Goal: Information Seeking & Learning: Learn about a topic

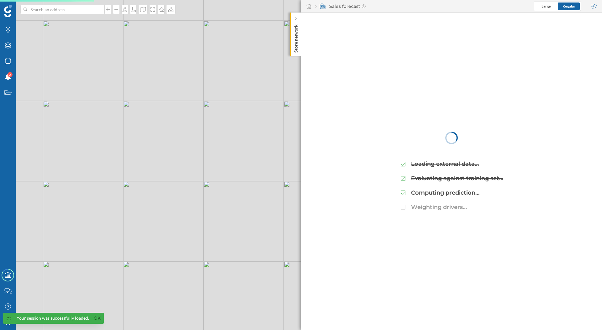
click at [299, 19] on div at bounding box center [296, 19] width 6 height 6
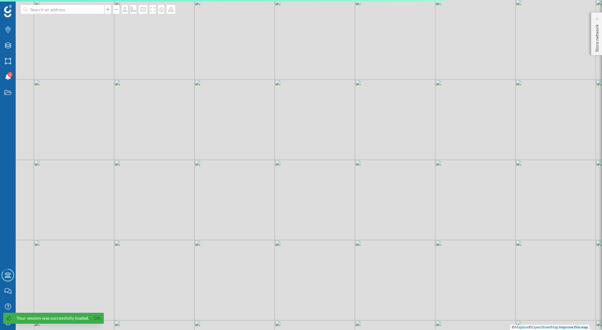
drag, startPoint x: 172, startPoint y: 163, endPoint x: 398, endPoint y: 183, distance: 227.0
click at [398, 183] on div "© Mapbox © OpenStreetMap Improve this map" at bounding box center [301, 165] width 602 height 330
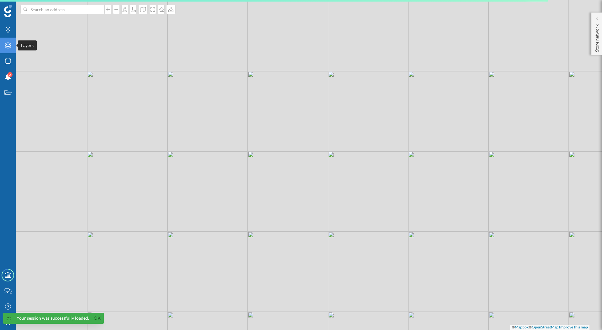
click at [10, 45] on icon "Layers" at bounding box center [8, 45] width 8 height 6
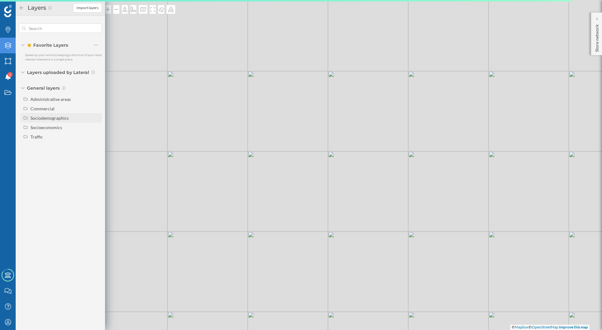
click at [40, 120] on div "Sociodemographics" at bounding box center [49, 117] width 38 height 5
click at [67, 166] on div "Population" at bounding box center [62, 169] width 45 height 7
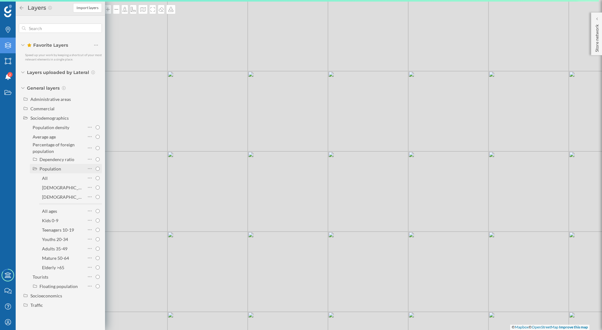
click at [67, 166] on div "Population" at bounding box center [62, 169] width 45 height 7
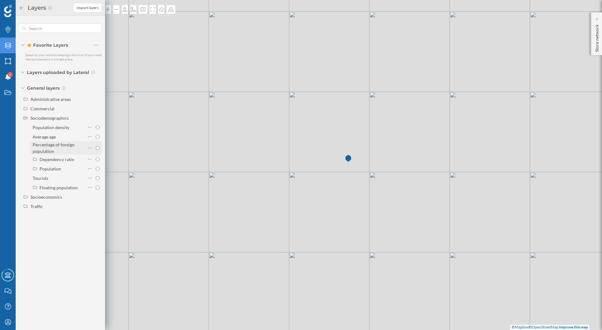
click at [67, 148] on div "Percentage of foreign population" at bounding box center [58, 147] width 51 height 13
click at [96, 148] on input "Percentage of foreign population" at bounding box center [98, 148] width 4 height 4
radio input "true"
click at [67, 148] on div "Percentage of foreign population" at bounding box center [58, 147] width 51 height 13
click at [96, 148] on input "Percentage of foreign population" at bounding box center [98, 148] width 4 height 4
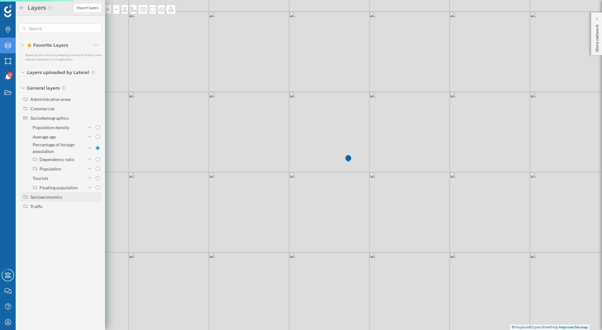
click at [62, 192] on div "Socioeconomics" at bounding box center [61, 196] width 82 height 9
click at [62, 219] on div "Disposable income by household" at bounding box center [58, 217] width 51 height 13
click at [96, 219] on input "Disposable income by household" at bounding box center [98, 218] width 4 height 4
radio input "true"
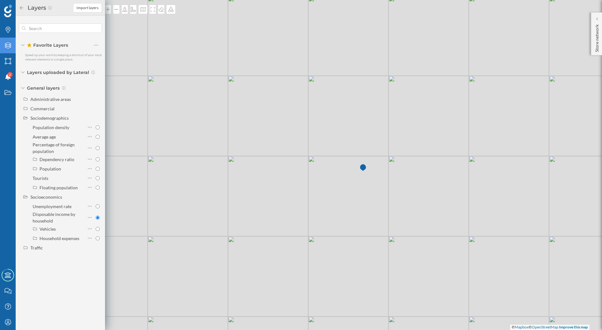
drag, startPoint x: 216, startPoint y: 124, endPoint x: 329, endPoint y: 164, distance: 119.5
click at [329, 164] on div "© Mapbox © OpenStreetMap Improve this map" at bounding box center [301, 165] width 602 height 330
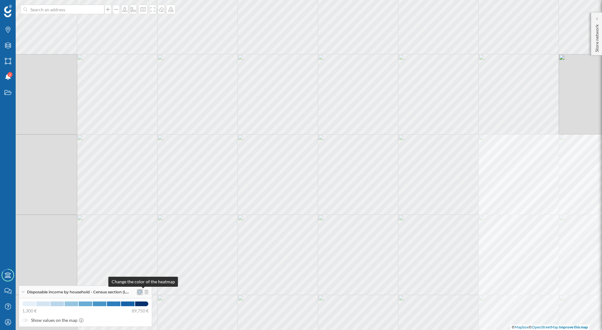
click at [142, 292] on icon at bounding box center [140, 292] width 4 height 4
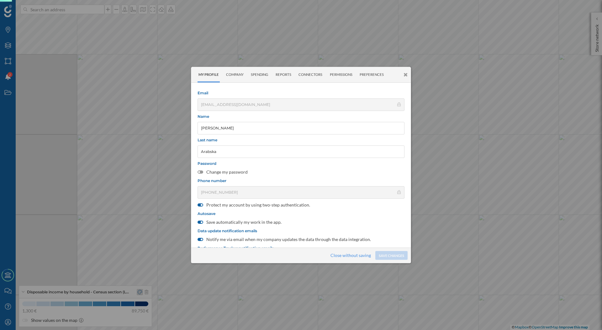
scroll to position [66, 0]
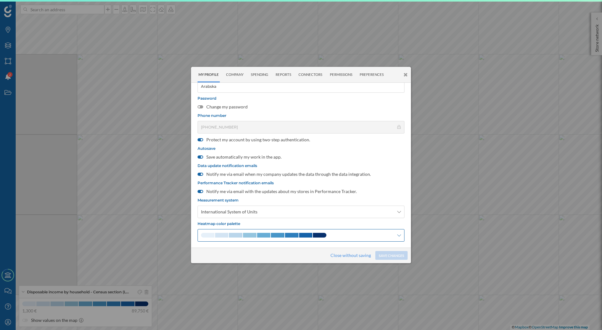
click at [271, 234] on span at bounding box center [277, 235] width 13 height 5
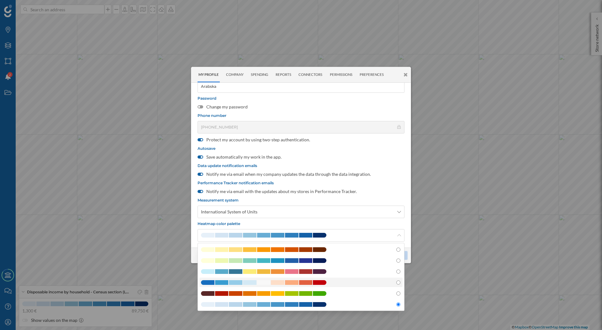
click at [267, 283] on span at bounding box center [263, 282] width 13 height 5
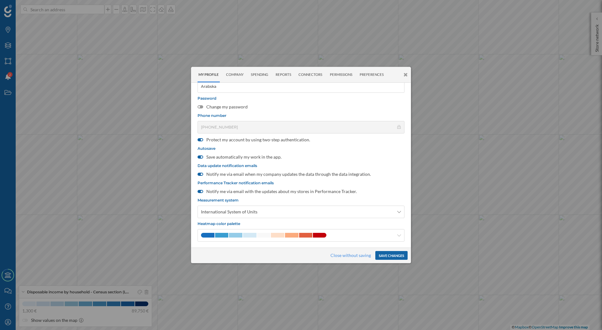
click at [384, 255] on button "Save changes" at bounding box center [392, 255] width 32 height 9
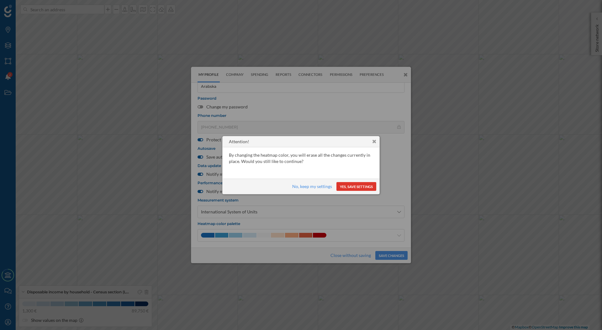
click at [351, 189] on button "Yes, save settings" at bounding box center [357, 186] width 40 height 9
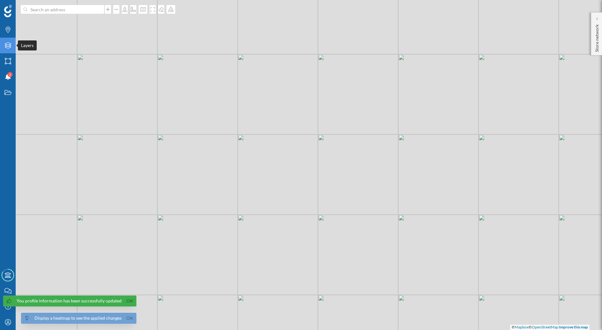
click at [4, 47] on div "Layers" at bounding box center [8, 46] width 16 height 16
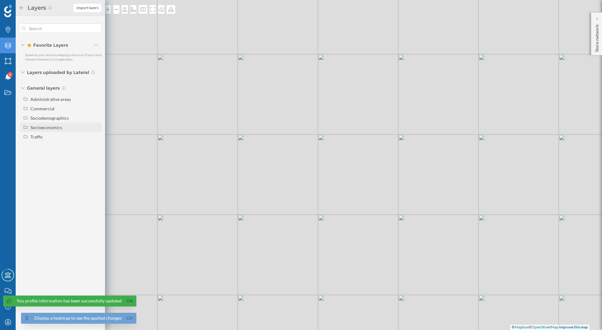
click at [41, 129] on div "Socioeconomics" at bounding box center [46, 127] width 32 height 5
click at [46, 149] on div "Disposable income by household" at bounding box center [54, 148] width 43 height 12
click at [96, 149] on input "Disposable income by household" at bounding box center [98, 148] width 4 height 4
radio input "true"
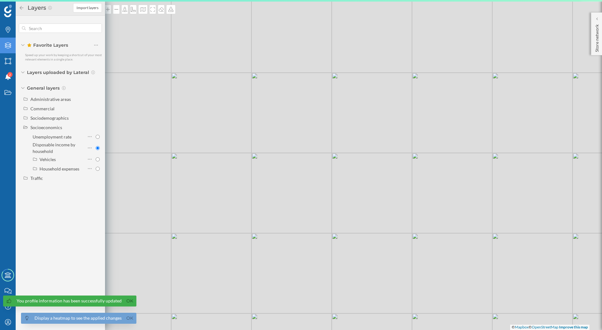
drag, startPoint x: 216, startPoint y: 177, endPoint x: 329, endPoint y: 197, distance: 115.3
click at [329, 197] on div "© Mapbox © OpenStreetMap Improve this map" at bounding box center [301, 165] width 602 height 330
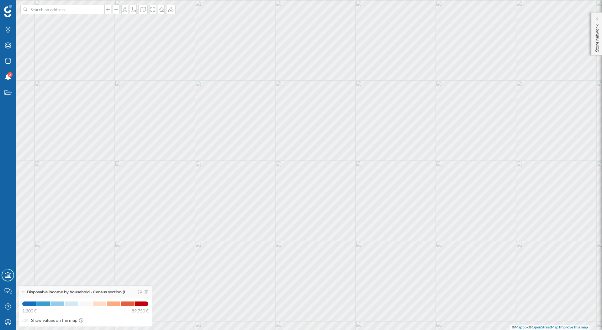
click at [24, 290] on div "Disposable income by household - Census section (L…" at bounding box center [85, 292] width 133 height 13
